Goal: Transaction & Acquisition: Purchase product/service

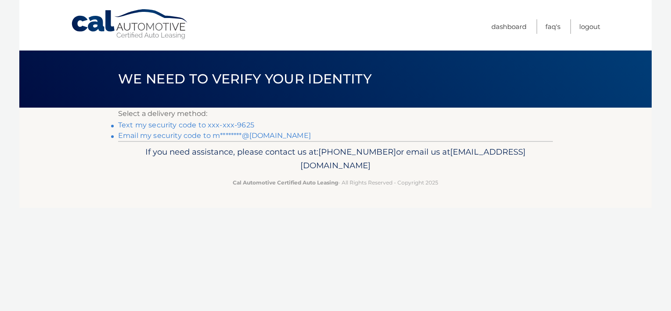
click at [177, 124] on link "Text my security code to xxx-xxx-9625" at bounding box center [186, 125] width 136 height 8
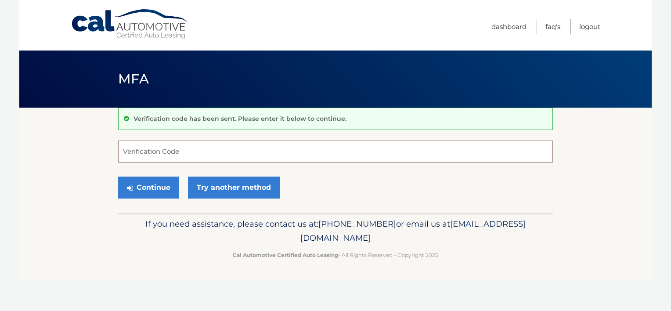
click at [195, 150] on input "Verification Code" at bounding box center [335, 152] width 435 height 22
type input "531772"
click at [162, 190] on button "Continue" at bounding box center [148, 188] width 61 height 22
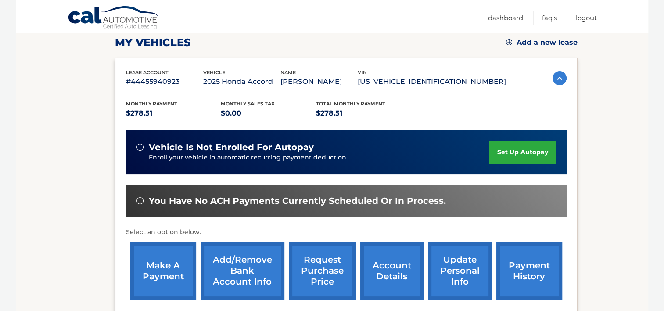
scroll to position [132, 0]
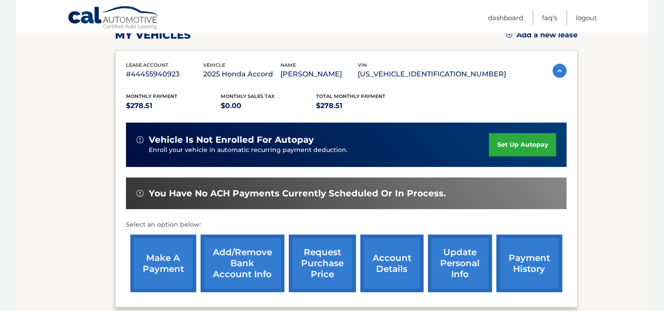
click at [162, 271] on link "make a payment" at bounding box center [163, 263] width 66 height 58
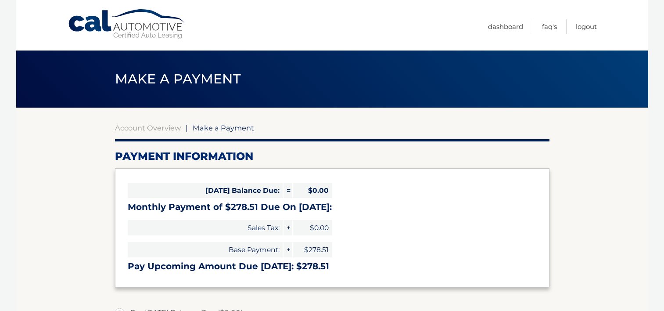
select select "MTI3NDUxZjktMWJhYS00YTk3LWExOTktNzJmMDA3YWQ2YWVl"
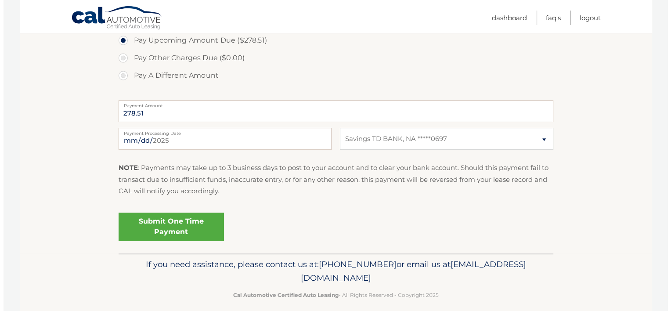
scroll to position [263, 0]
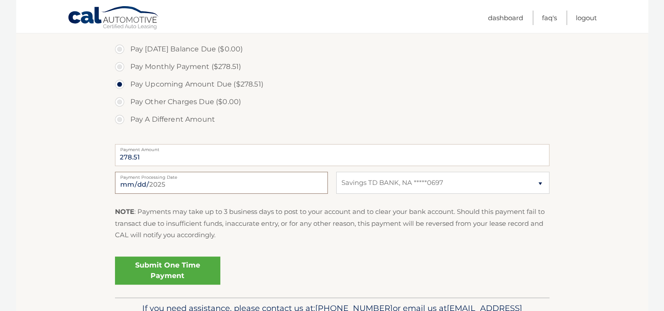
click at [223, 184] on input "2025-09-01" at bounding box center [221, 183] width 213 height 22
type input "2025-09-05"
click at [153, 268] on link "Submit One Time Payment" at bounding box center [167, 270] width 105 height 28
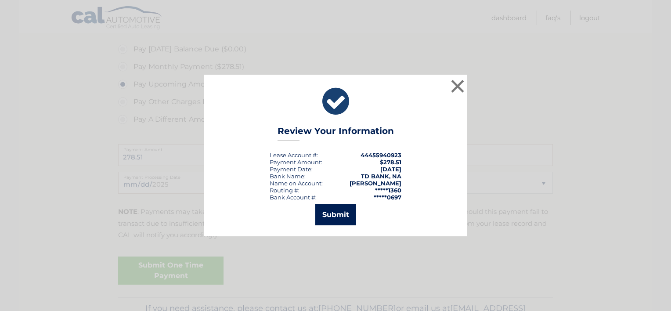
click at [336, 213] on button "Submit" at bounding box center [335, 214] width 41 height 21
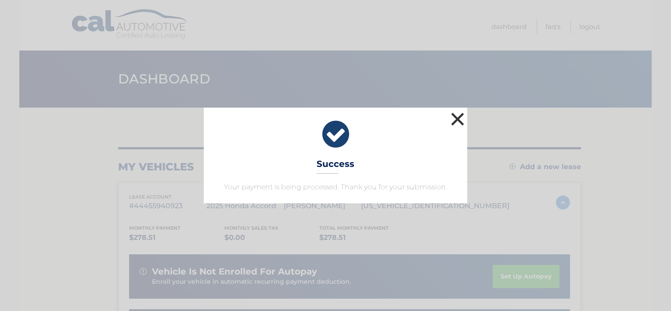
click at [455, 119] on button "×" at bounding box center [458, 119] width 18 height 18
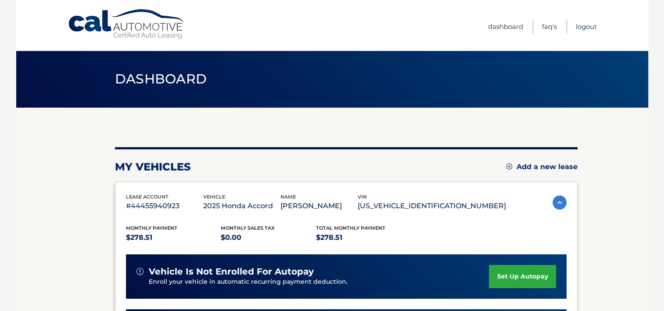
click at [585, 26] on link "Logout" at bounding box center [586, 26] width 21 height 14
